Goal: Task Accomplishment & Management: Manage account settings

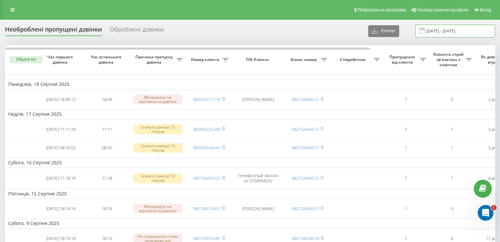
click at [438, 30] on input "18.07.2025 - 18.08.2025" at bounding box center [454, 31] width 79 height 13
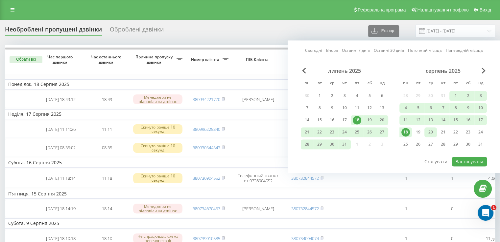
click at [433, 133] on div "20" at bounding box center [430, 132] width 9 height 9
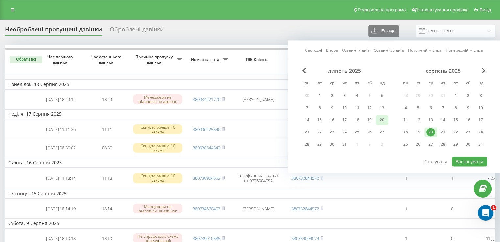
click at [383, 117] on div "20" at bounding box center [381, 120] width 9 height 9
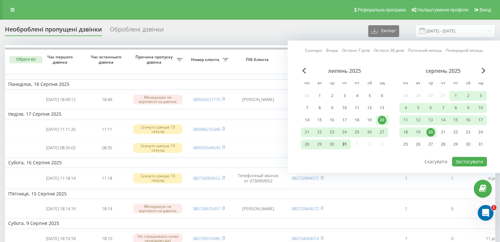
click at [346, 144] on div "31" at bounding box center [344, 144] width 9 height 9
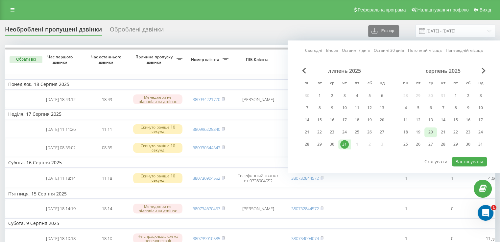
click at [432, 133] on div "20" at bounding box center [430, 132] width 9 height 9
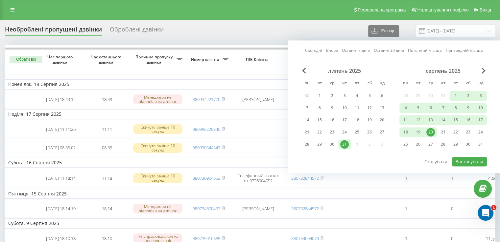
click at [432, 133] on div "20" at bounding box center [430, 132] width 9 height 9
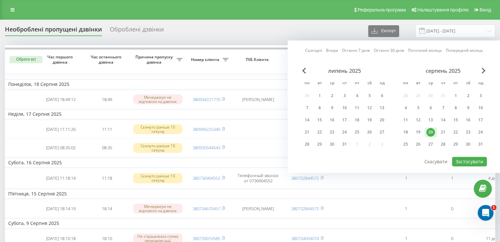
click at [431, 133] on div "20" at bounding box center [430, 132] width 9 height 9
click at [431, 130] on div "20" at bounding box center [430, 132] width 9 height 9
click at [469, 159] on button "Застосувати" at bounding box center [469, 162] width 35 height 10
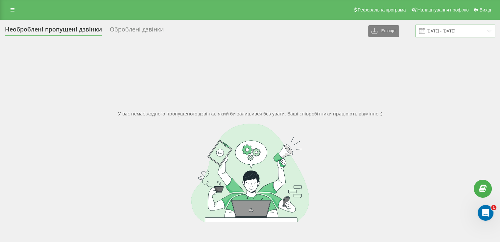
click at [440, 31] on input "20.08.2025 - 20.08.2025" at bounding box center [454, 31] width 79 height 13
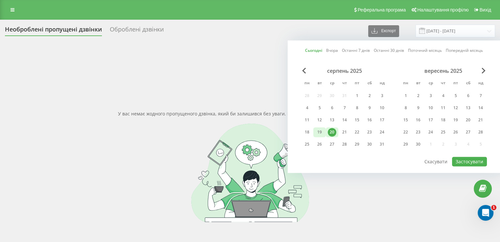
click at [319, 130] on div "19" at bounding box center [319, 132] width 9 height 9
click at [331, 131] on div "20" at bounding box center [332, 132] width 9 height 9
click at [472, 160] on button "Застосувати" at bounding box center [469, 162] width 35 height 10
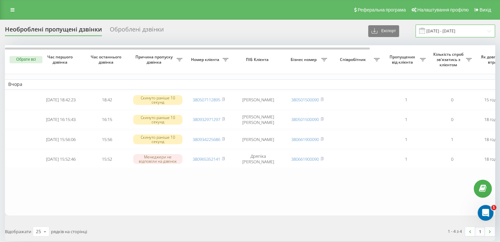
click at [448, 29] on input "19.08.2025 - 20.08.2025" at bounding box center [454, 31] width 79 height 13
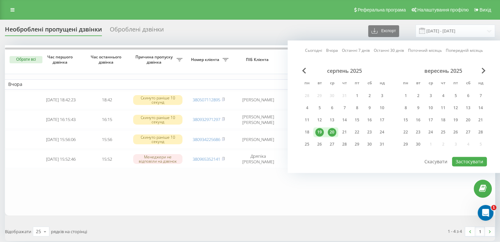
click at [331, 132] on div "20" at bounding box center [332, 132] width 9 height 9
click at [467, 161] on button "Застосувати" at bounding box center [469, 162] width 35 height 10
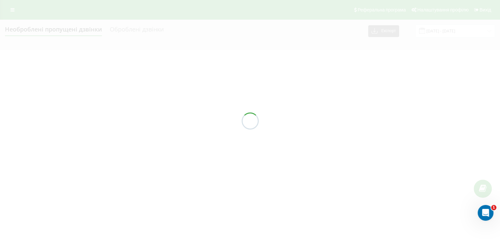
type input "20.08.2025 - 20.08.2025"
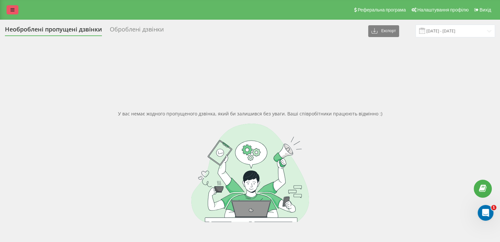
click at [14, 11] on link at bounding box center [13, 9] width 12 height 9
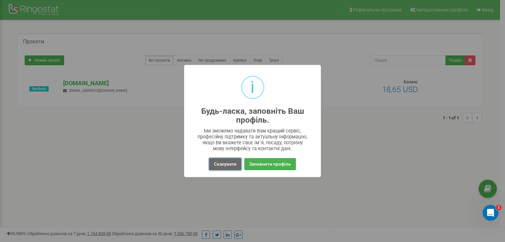
click at [227, 166] on button "Скасувати" at bounding box center [225, 164] width 32 height 12
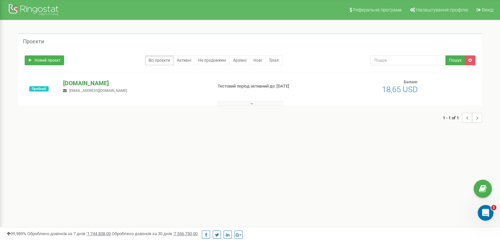
click at [79, 80] on p "easysmile.ua" at bounding box center [135, 83] width 144 height 9
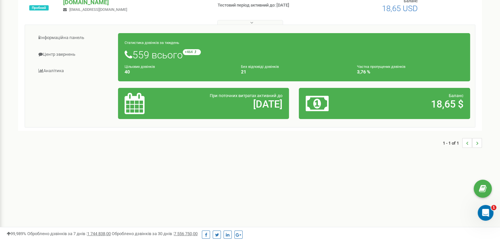
scroll to position [66, 0]
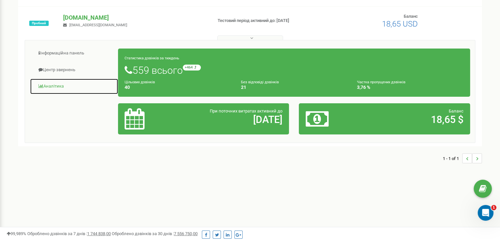
click at [54, 86] on link "Аналiтика" at bounding box center [74, 87] width 88 height 16
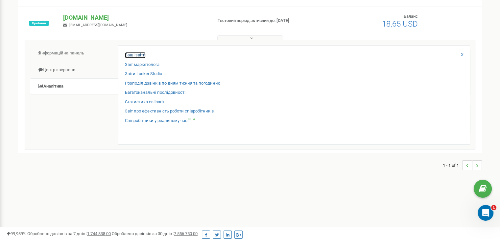
click at [142, 53] on link "Ваші звіти" at bounding box center [135, 55] width 21 height 6
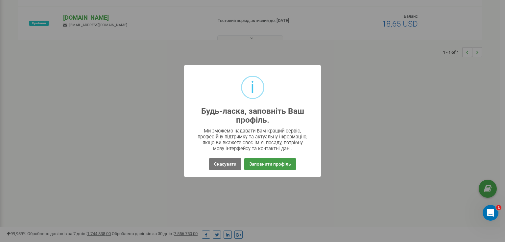
click at [265, 162] on button "Заповнити профіль" at bounding box center [270, 164] width 52 height 12
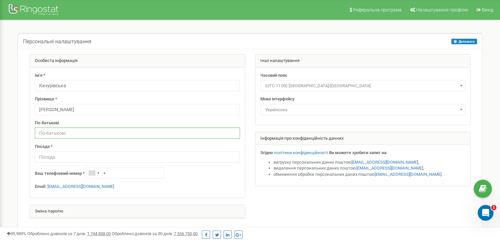
click at [66, 133] on input "text" at bounding box center [137, 133] width 205 height 11
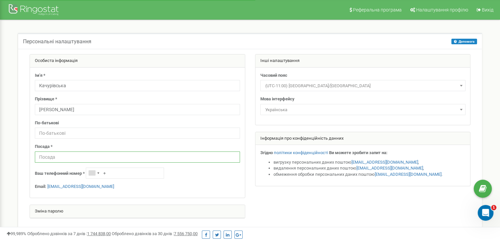
click at [71, 160] on input "text" at bounding box center [137, 157] width 205 height 11
type input "М"
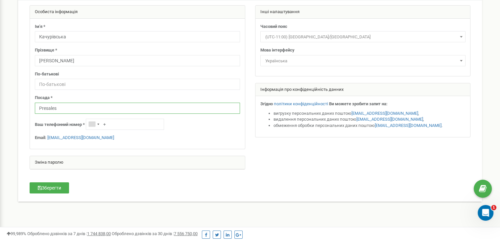
scroll to position [131, 0]
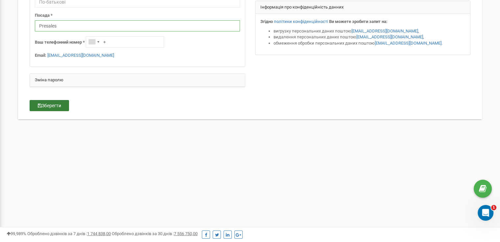
type input "Presales"
click at [54, 107] on button "Зберегти" at bounding box center [49, 105] width 39 height 11
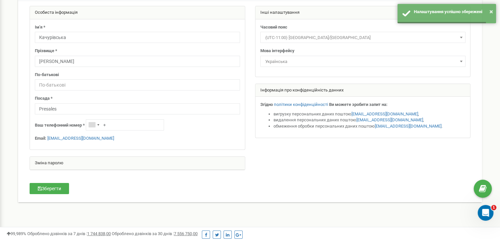
scroll to position [0, 0]
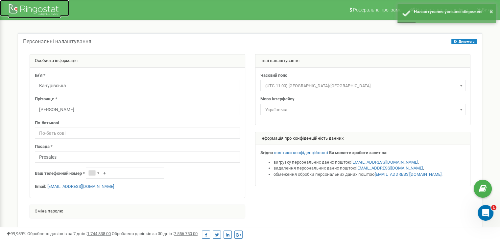
click at [18, 6] on div at bounding box center [34, 11] width 53 height 16
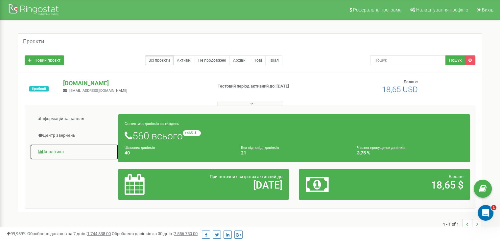
click at [56, 151] on link "Аналiтика" at bounding box center [74, 152] width 88 height 16
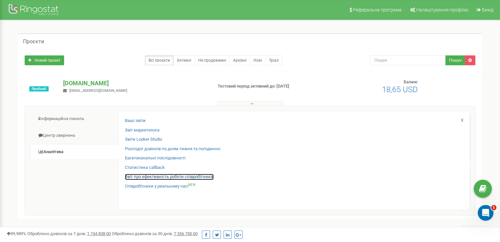
click at [143, 178] on link "Звіт про ефективність роботи співробітників" at bounding box center [169, 177] width 89 height 6
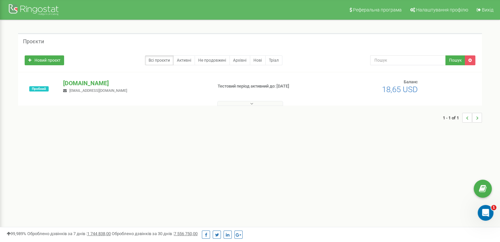
click at [257, 103] on button at bounding box center [250, 103] width 66 height 5
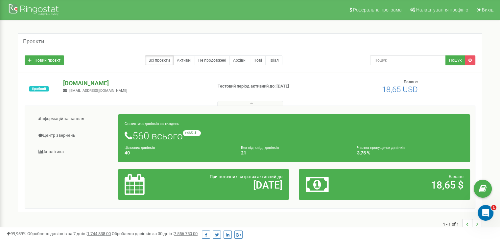
click at [87, 82] on p "[DOMAIN_NAME]" at bounding box center [135, 83] width 144 height 9
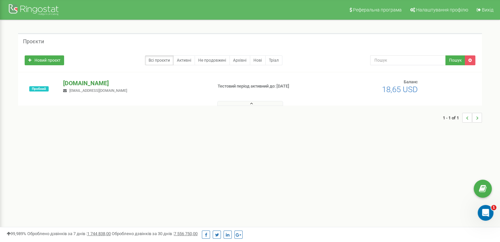
click at [83, 82] on p "[DOMAIN_NAME]" at bounding box center [135, 83] width 144 height 9
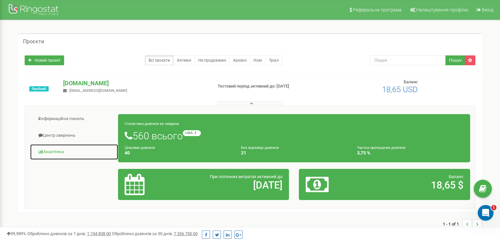
click at [61, 153] on link "Аналiтика" at bounding box center [74, 152] width 88 height 16
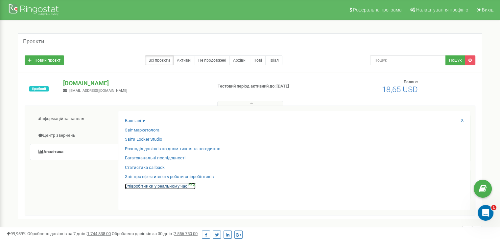
click at [159, 188] on link "Співробітники у реальному часі NEW" at bounding box center [160, 187] width 71 height 6
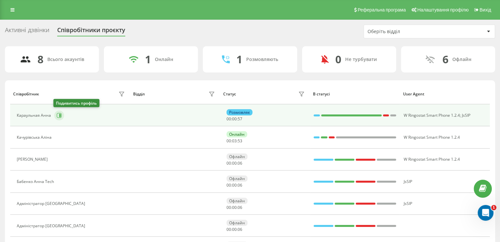
click at [57, 116] on icon at bounding box center [59, 115] width 5 height 5
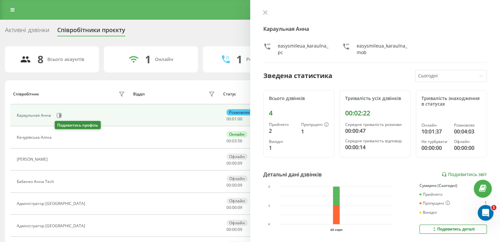
click at [57, 137] on button at bounding box center [59, 138] width 8 height 9
